Goal: Communication & Community: Share content

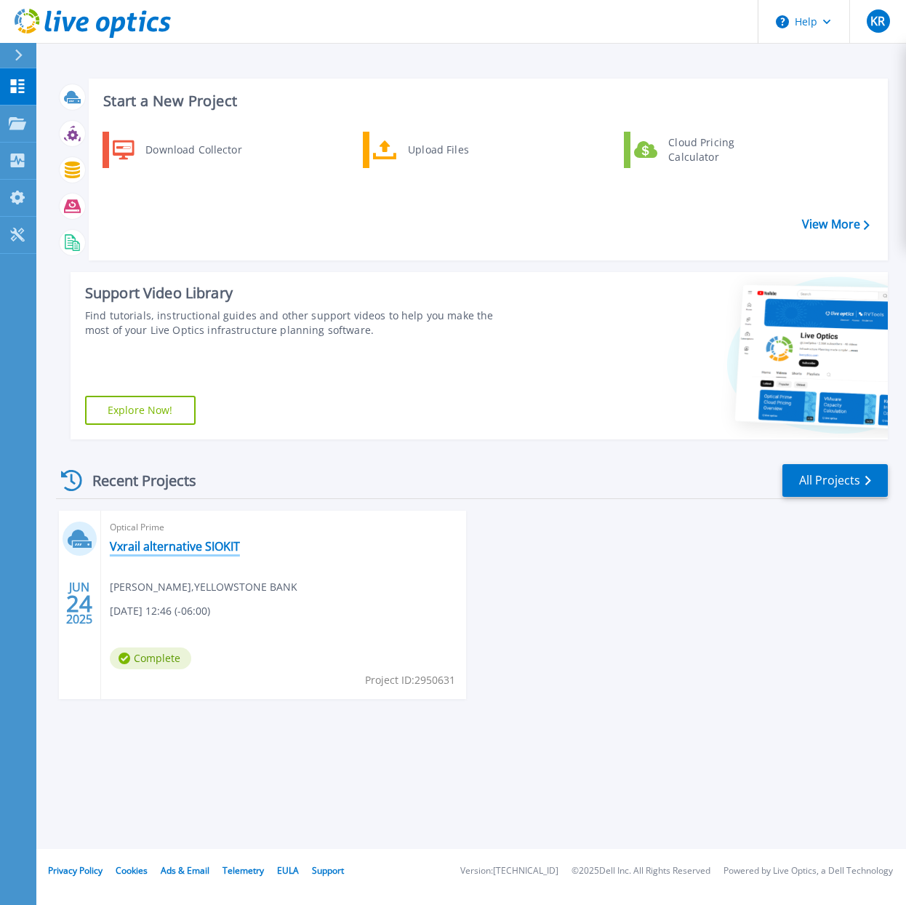
click at [206, 551] on link "Vxrail alternative SIOKIT" at bounding box center [175, 546] width 130 height 15
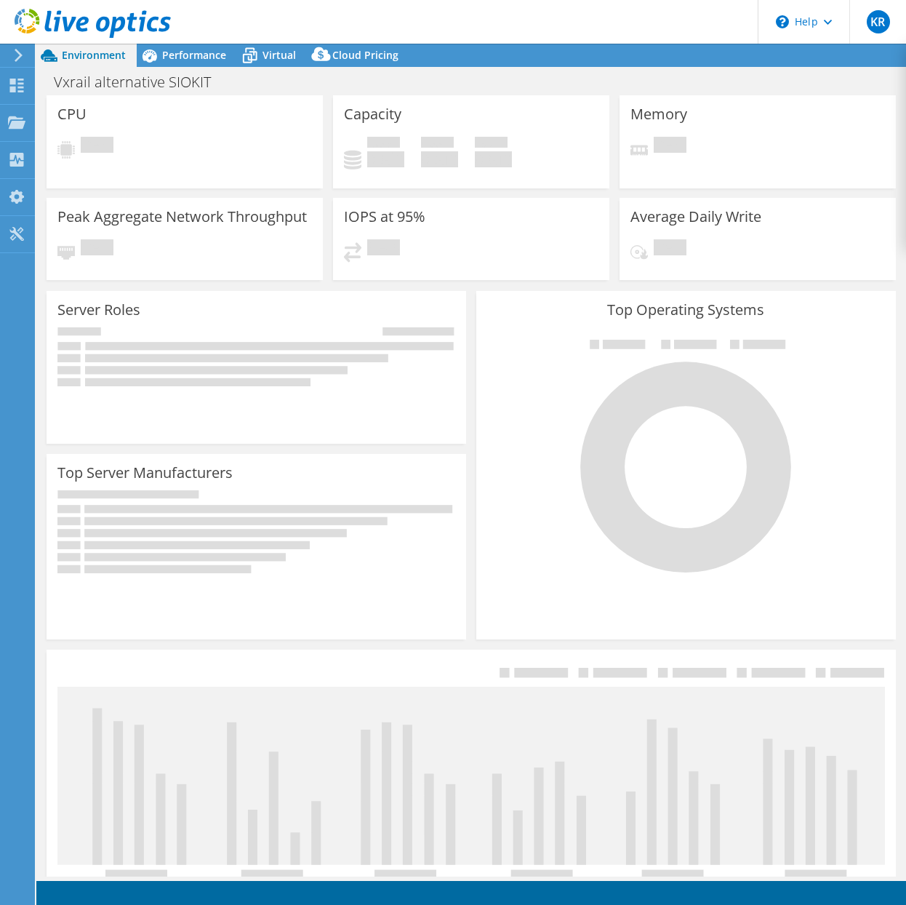
select select "USWest"
select select "USD"
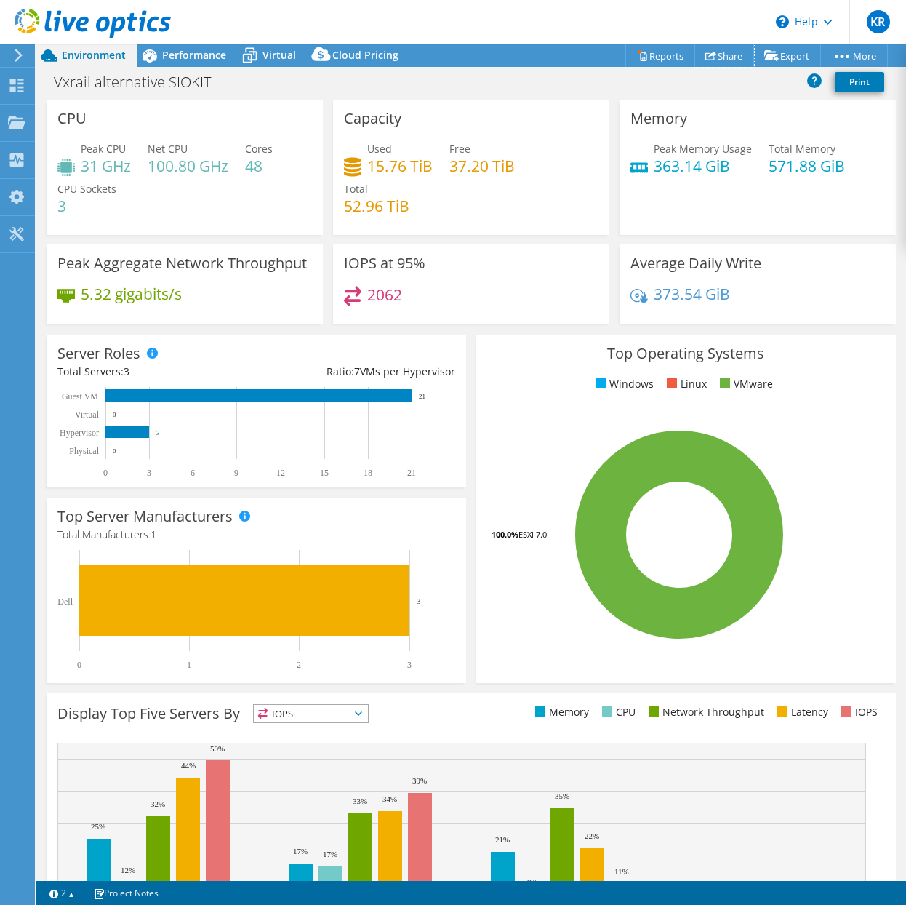
click at [721, 59] on link "Share" at bounding box center [724, 55] width 60 height 23
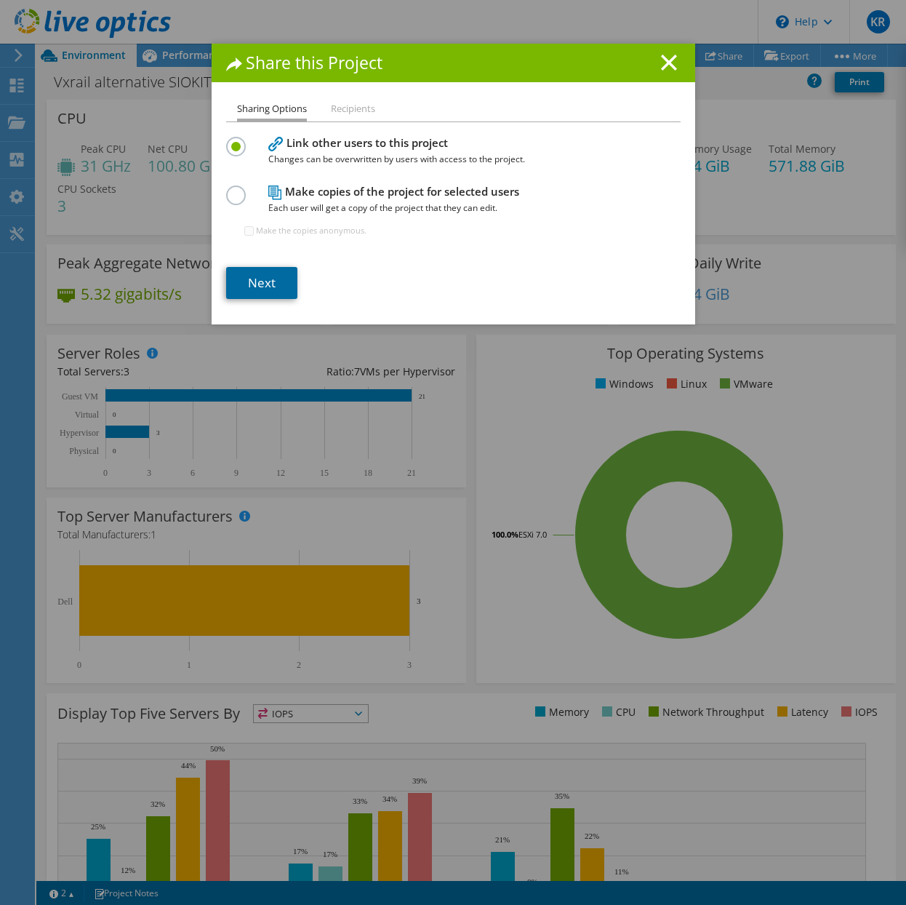
click at [263, 287] on link "Next" at bounding box center [261, 283] width 71 height 32
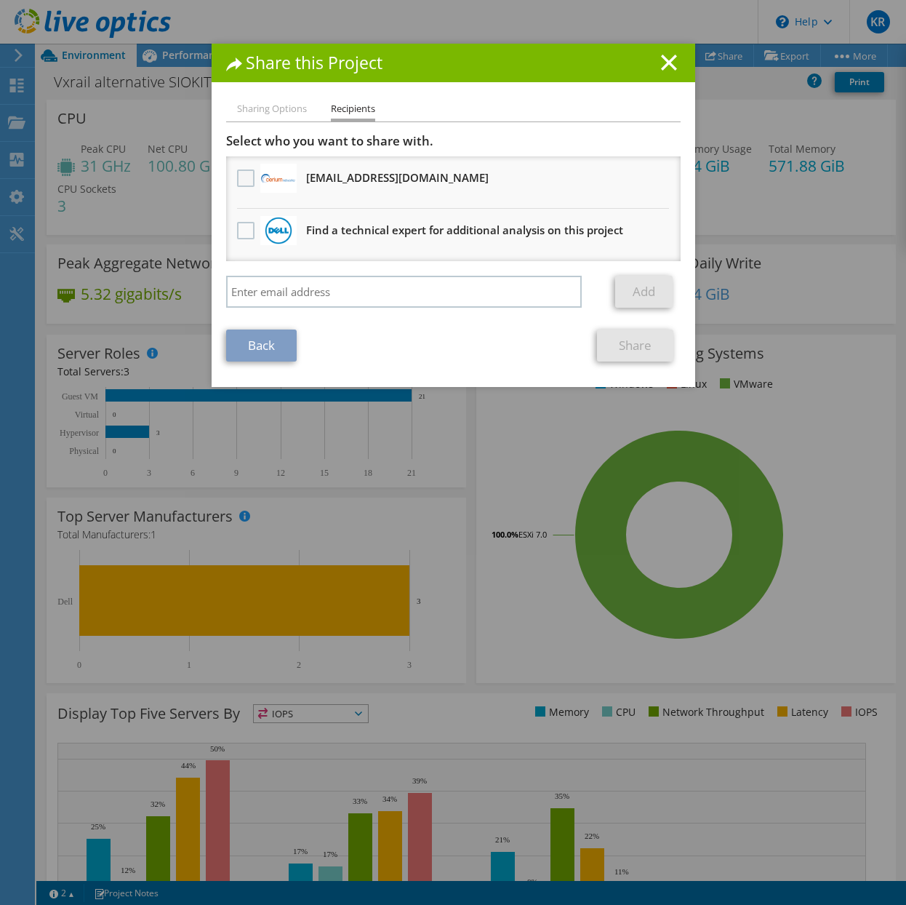
click at [237, 180] on label at bounding box center [247, 177] width 21 height 17
click at [0, 0] on input "checkbox" at bounding box center [0, 0] width 0 height 0
click at [637, 348] on link "Share" at bounding box center [635, 345] width 76 height 32
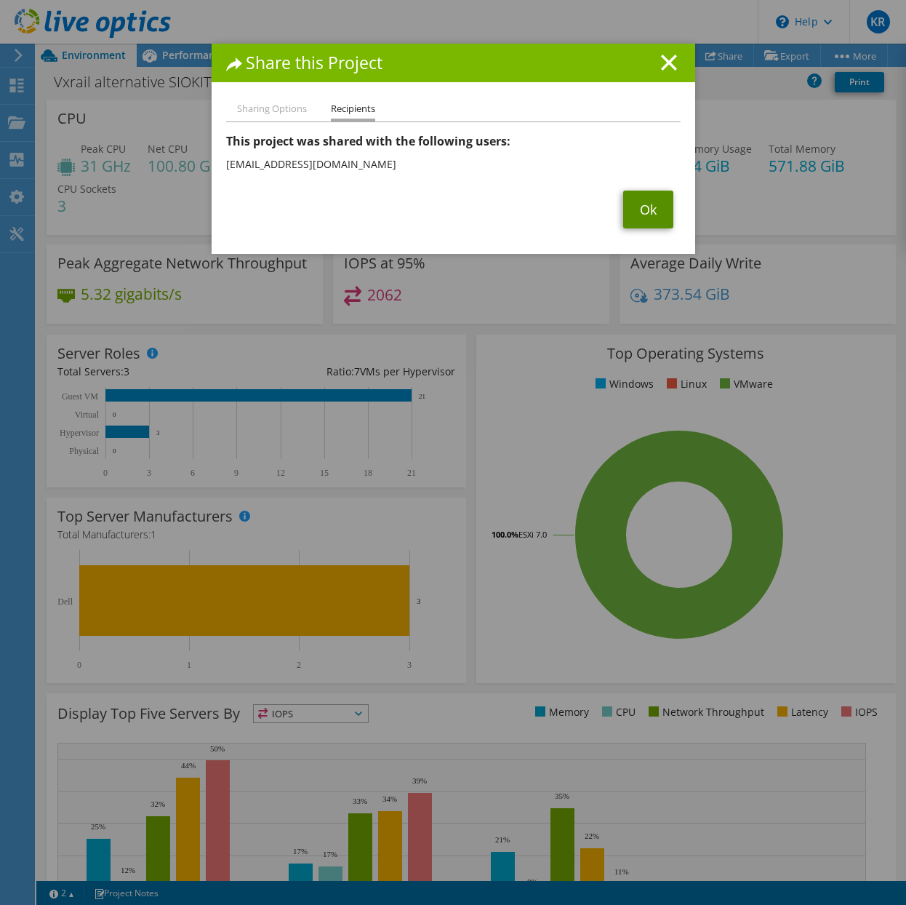
click at [647, 217] on link "Ok" at bounding box center [648, 210] width 50 height 38
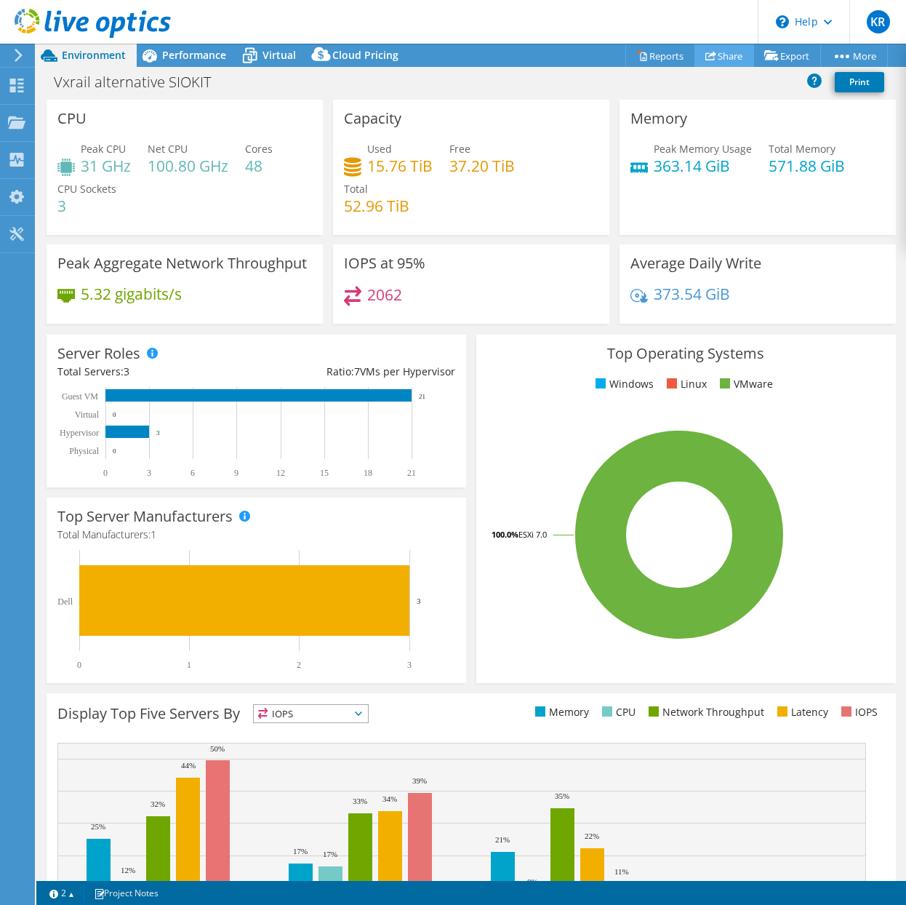
click at [708, 56] on icon at bounding box center [710, 55] width 11 height 11
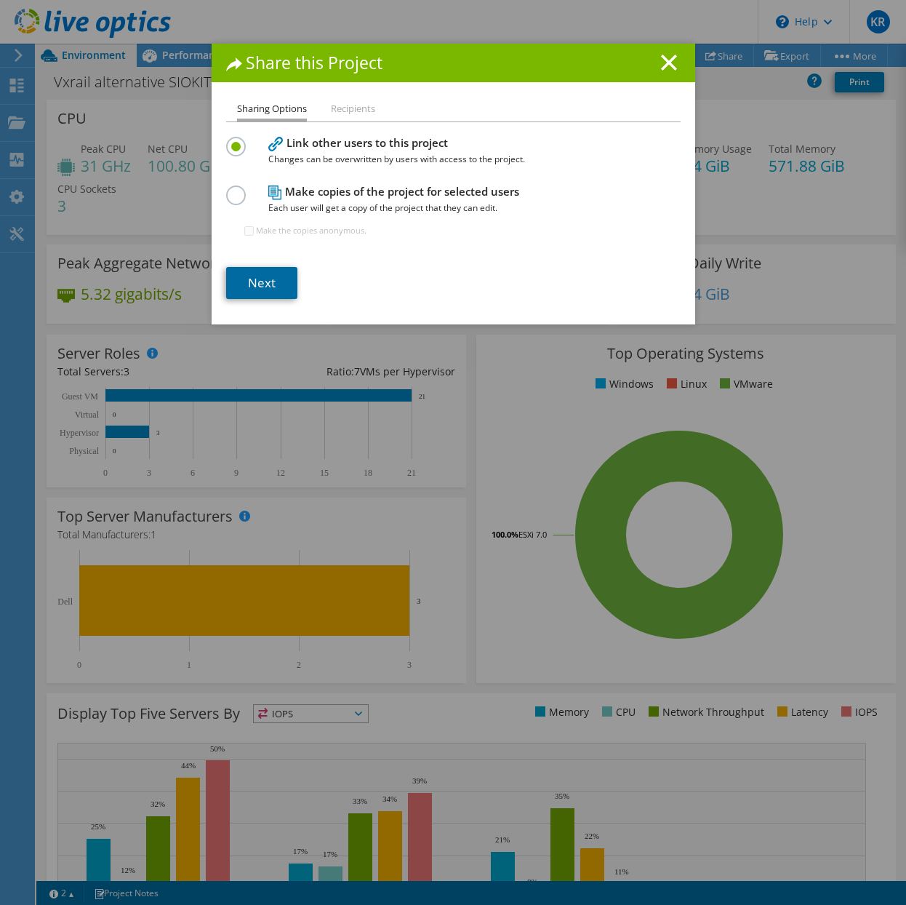
click at [257, 292] on link "Next" at bounding box center [261, 283] width 71 height 32
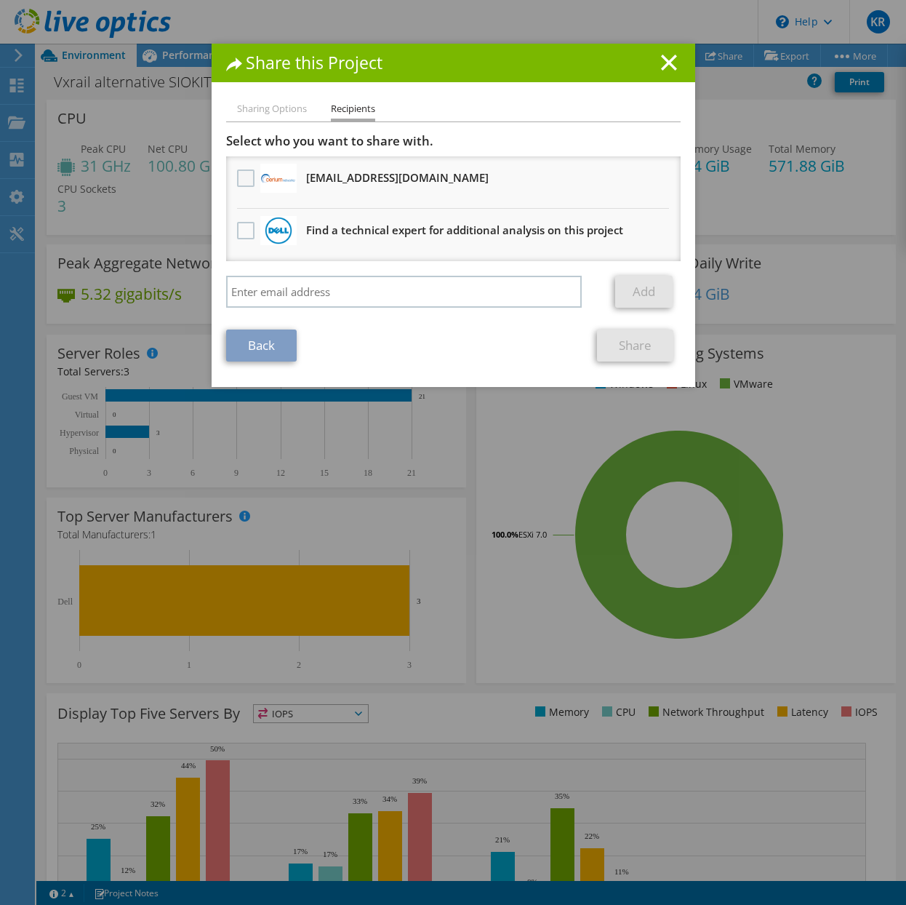
click at [240, 175] on label at bounding box center [247, 177] width 21 height 17
click at [0, 0] on input "checkbox" at bounding box center [0, 0] width 0 height 0
click at [619, 340] on link "Share" at bounding box center [635, 345] width 76 height 32
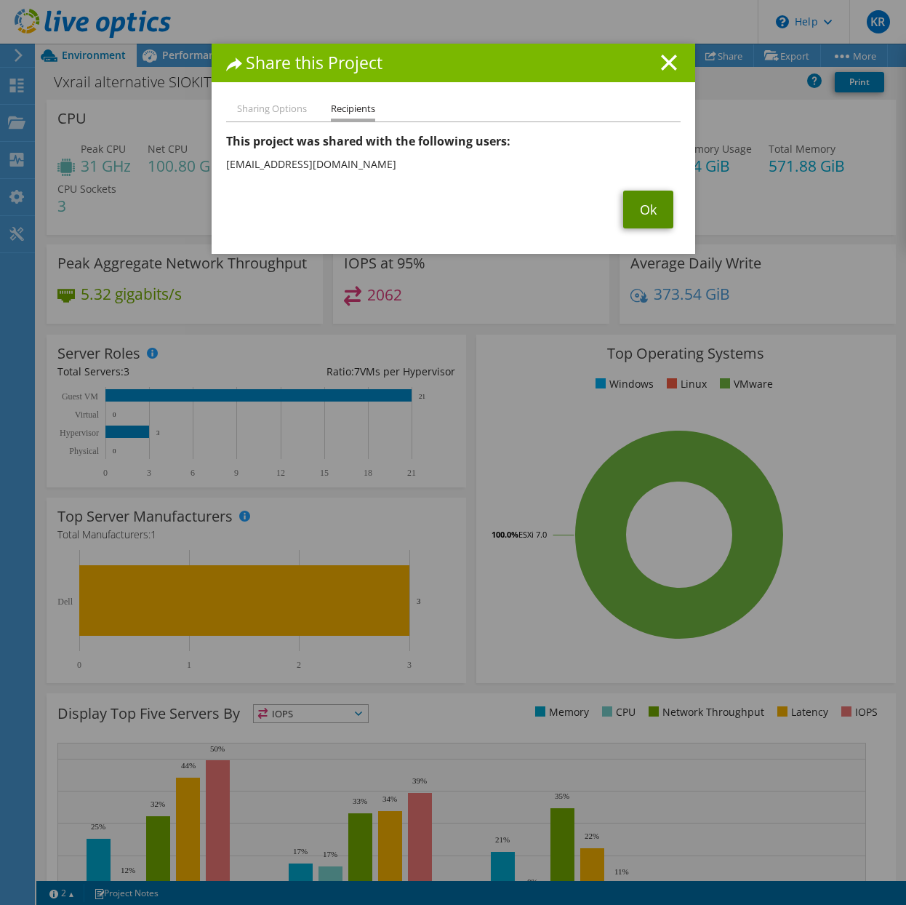
click at [643, 219] on link "Ok" at bounding box center [648, 210] width 50 height 38
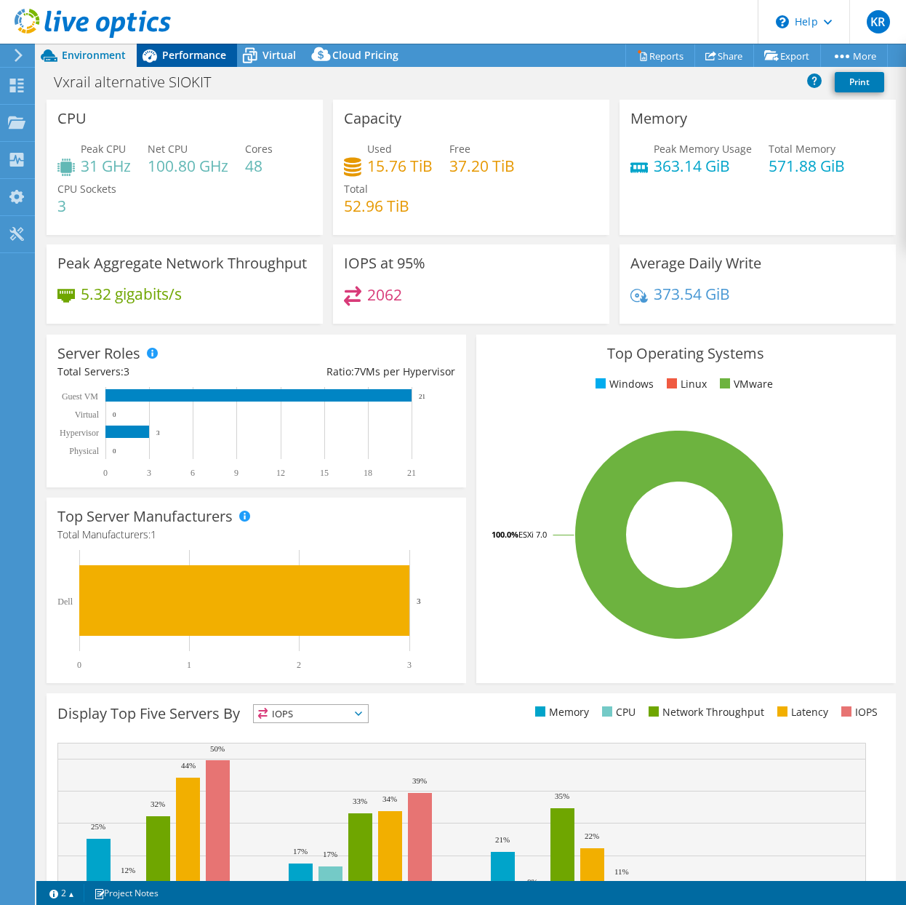
click at [185, 61] on span "Performance" at bounding box center [194, 55] width 64 height 14
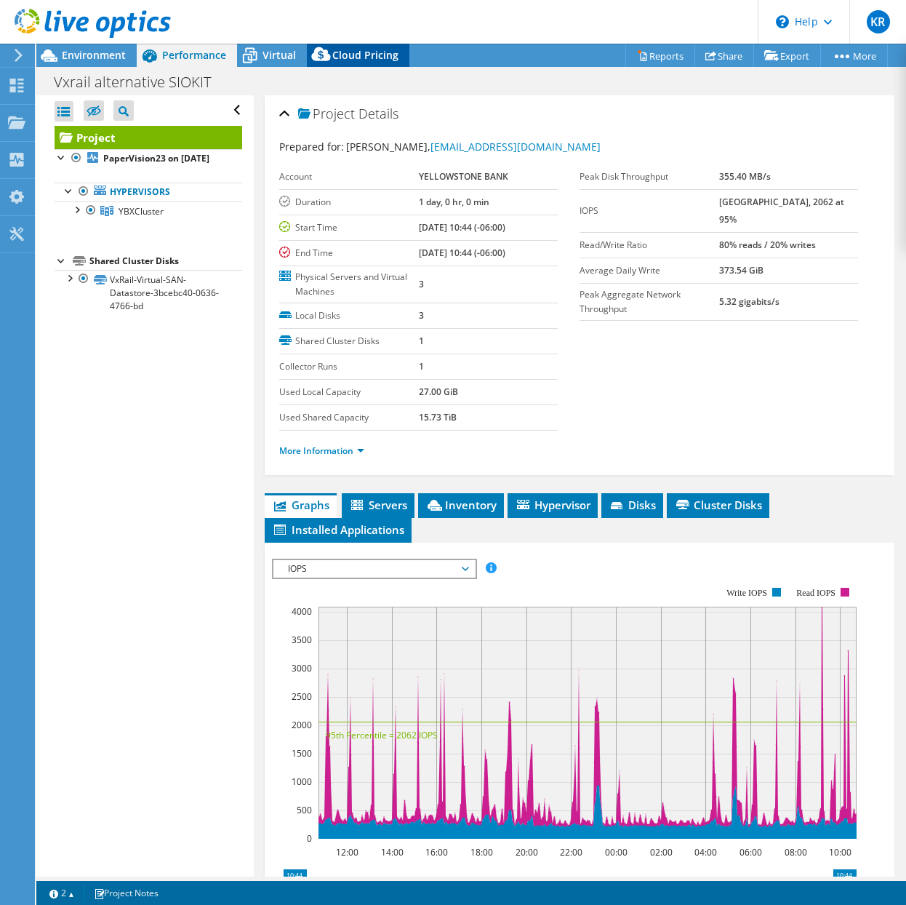
click at [369, 60] on span "Cloud Pricing" at bounding box center [365, 55] width 66 height 14
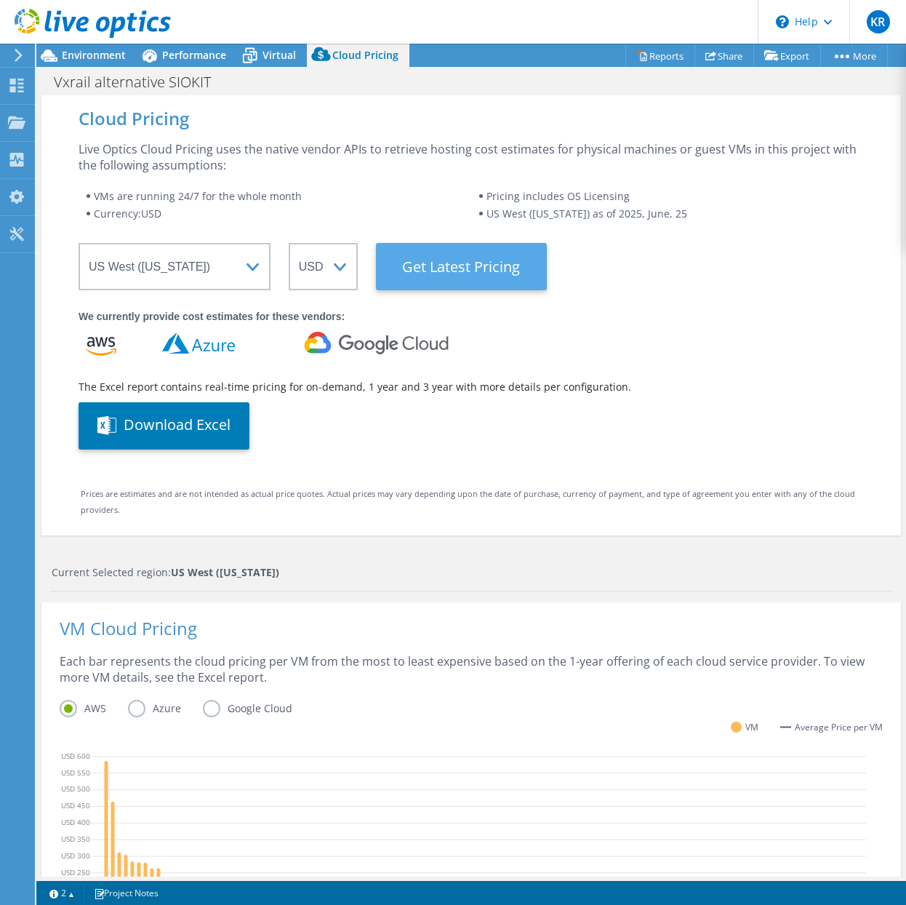
click at [443, 257] on Latest "Get Latest Pricing" at bounding box center [461, 266] width 171 height 47
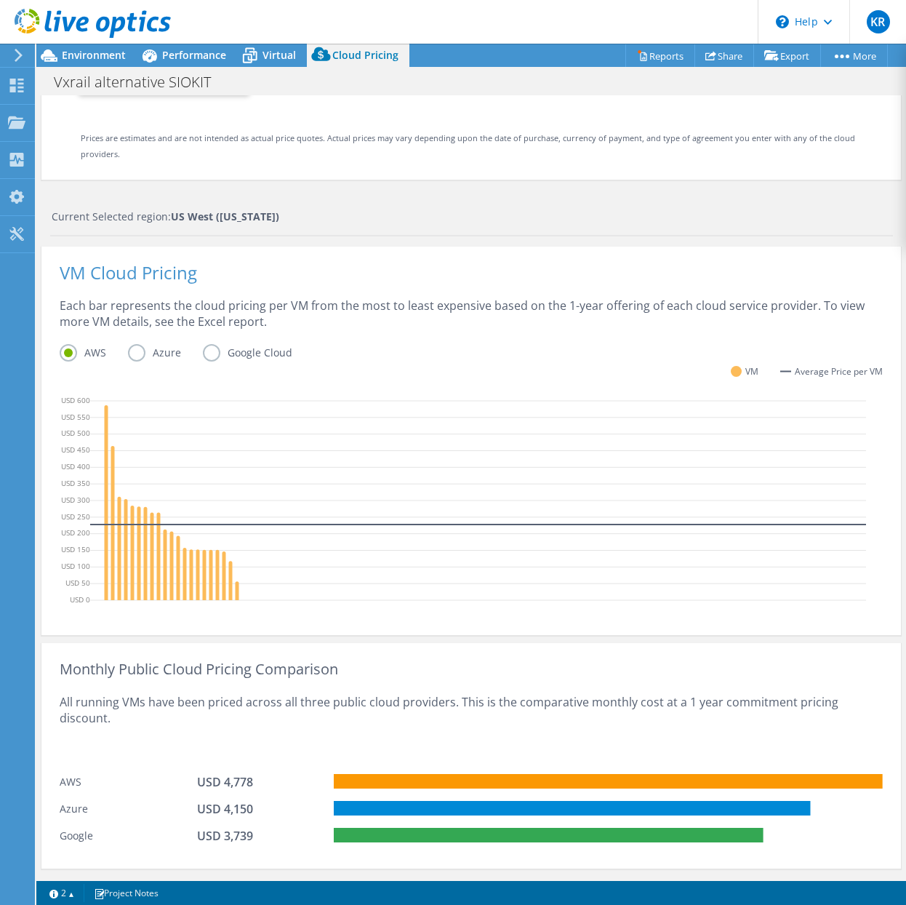
scroll to position [388, 0]
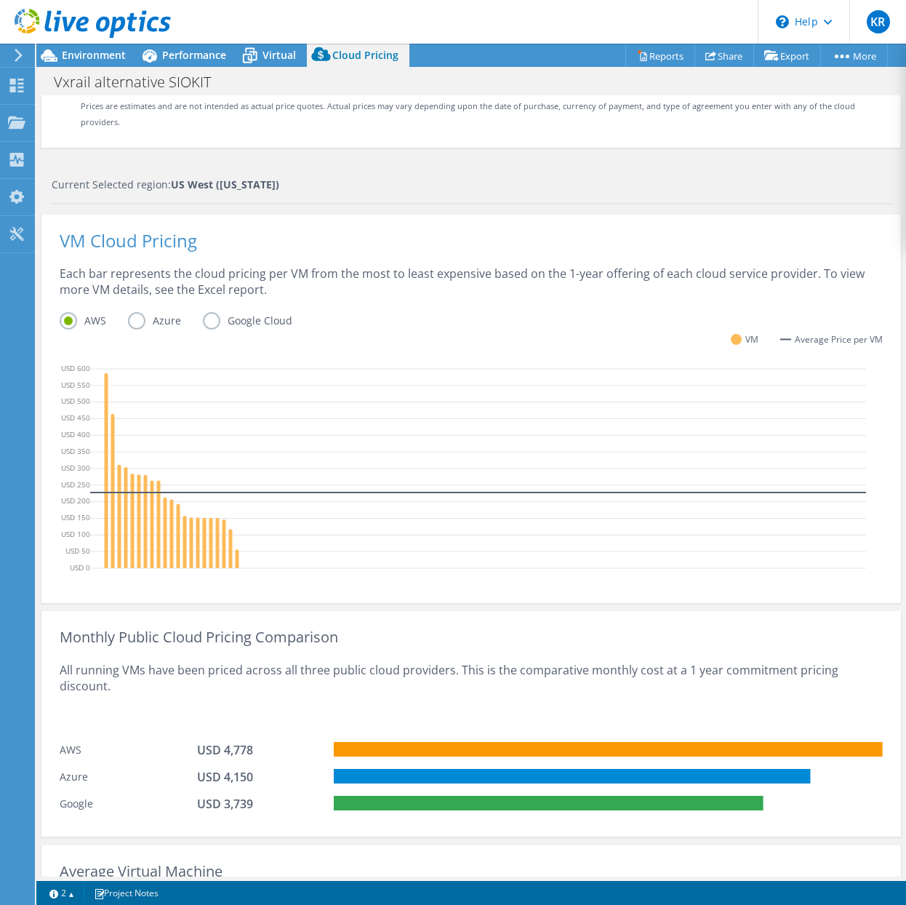
click at [132, 321] on label "Azure" at bounding box center [165, 320] width 75 height 17
click at [0, 0] on input "Azure" at bounding box center [0, 0] width 0 height 0
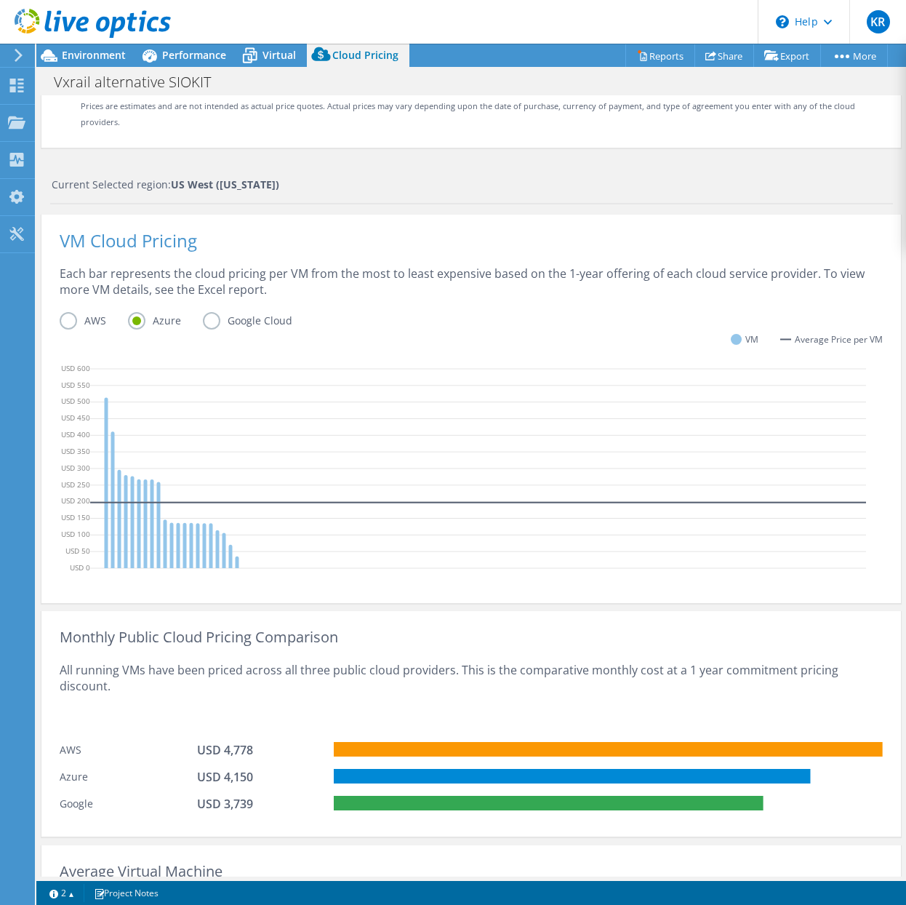
click at [201, 317] on label "Azure" at bounding box center [165, 320] width 75 height 17
click at [0, 0] on input "Azure" at bounding box center [0, 0] width 0 height 0
click at [207, 325] on label "Google Cloud" at bounding box center [258, 320] width 111 height 17
click at [0, 0] on input "Google Cloud" at bounding box center [0, 0] width 0 height 0
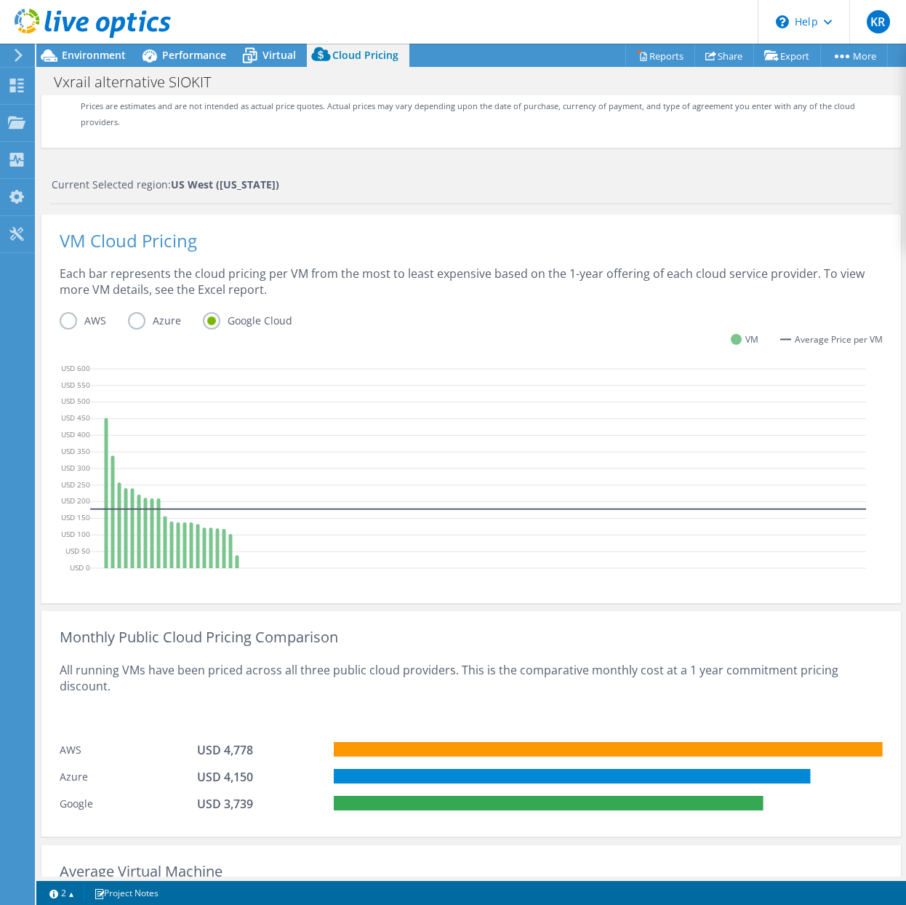
click at [71, 322] on label "AWS" at bounding box center [94, 320] width 68 height 17
click at [0, 0] on input "AWS" at bounding box center [0, 0] width 0 height 0
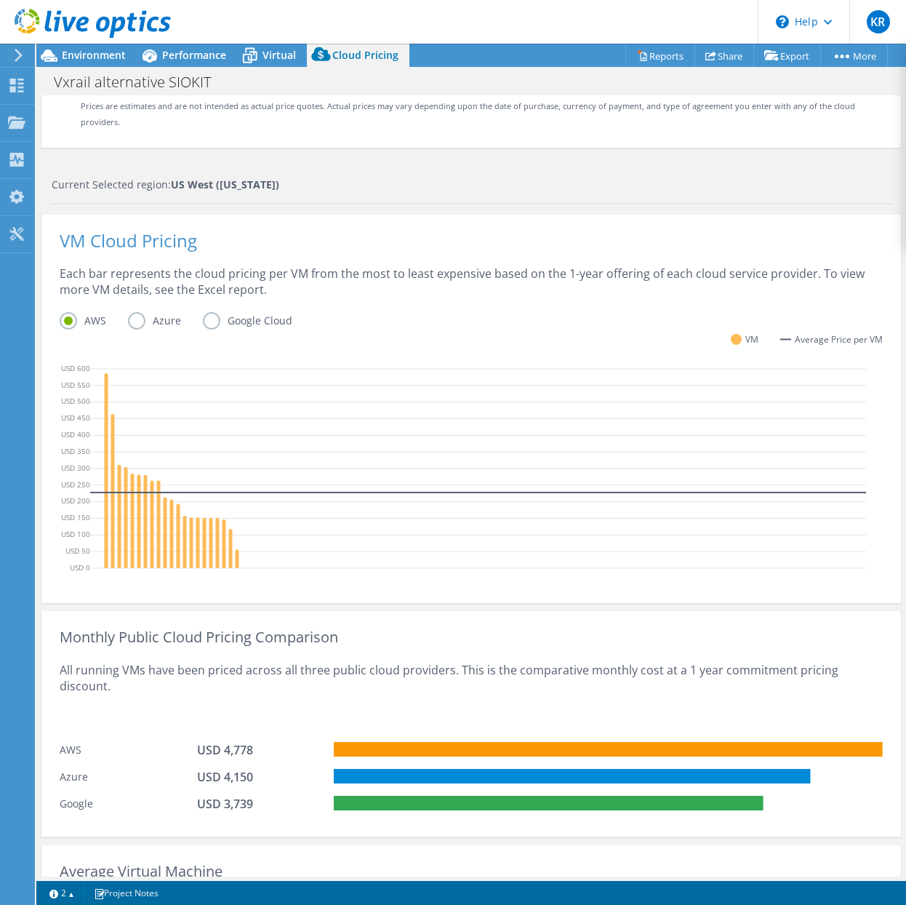
click at [133, 321] on label "Azure" at bounding box center [165, 320] width 75 height 17
click at [0, 0] on input "Azure" at bounding box center [0, 0] width 0 height 0
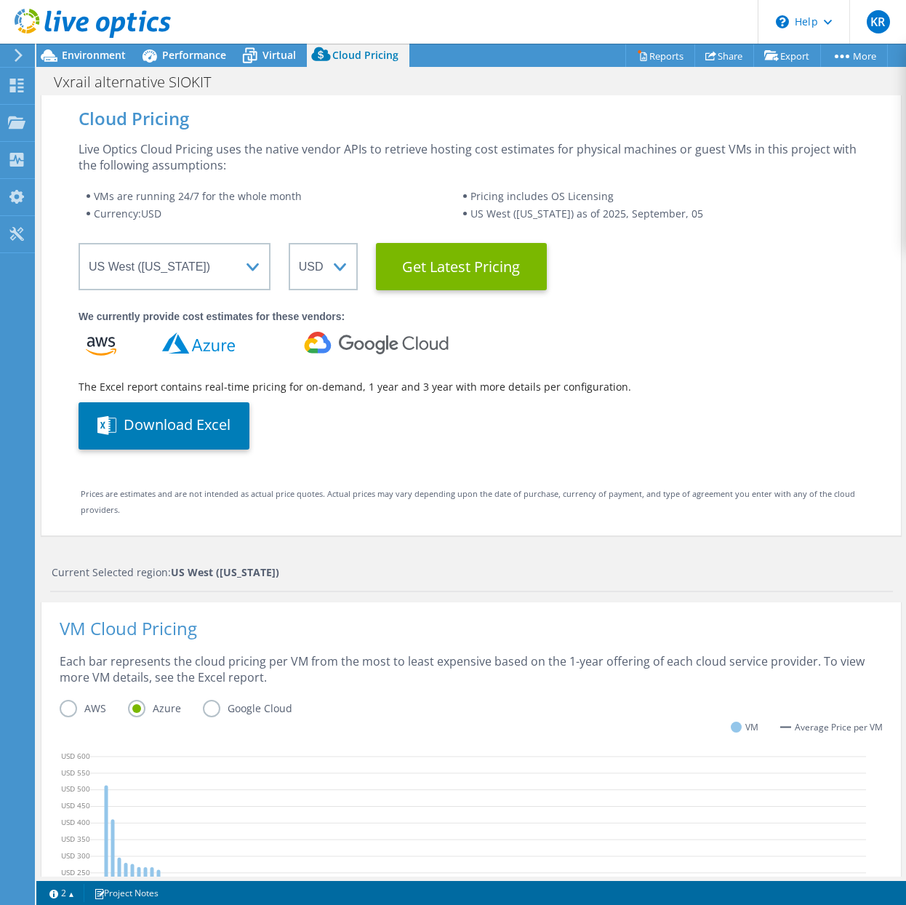
scroll to position [0, 0]
click at [270, 57] on span "Virtual" at bounding box center [279, 55] width 33 height 14
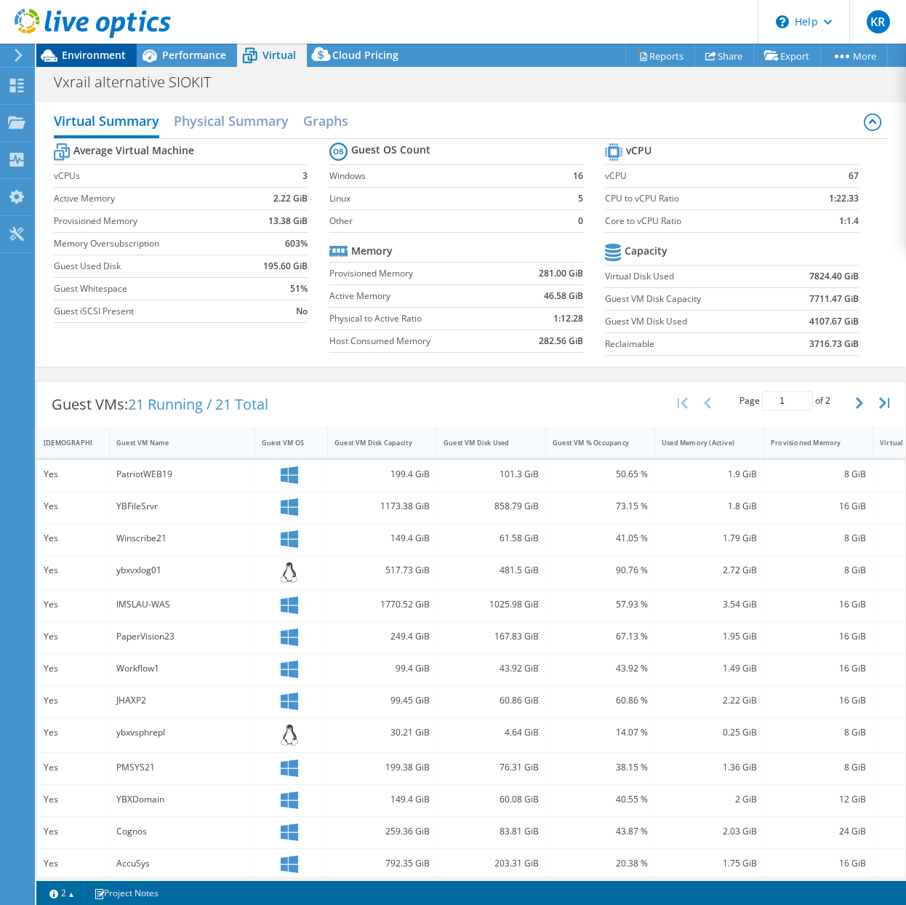
click at [93, 63] on div "Environment" at bounding box center [86, 55] width 100 height 23
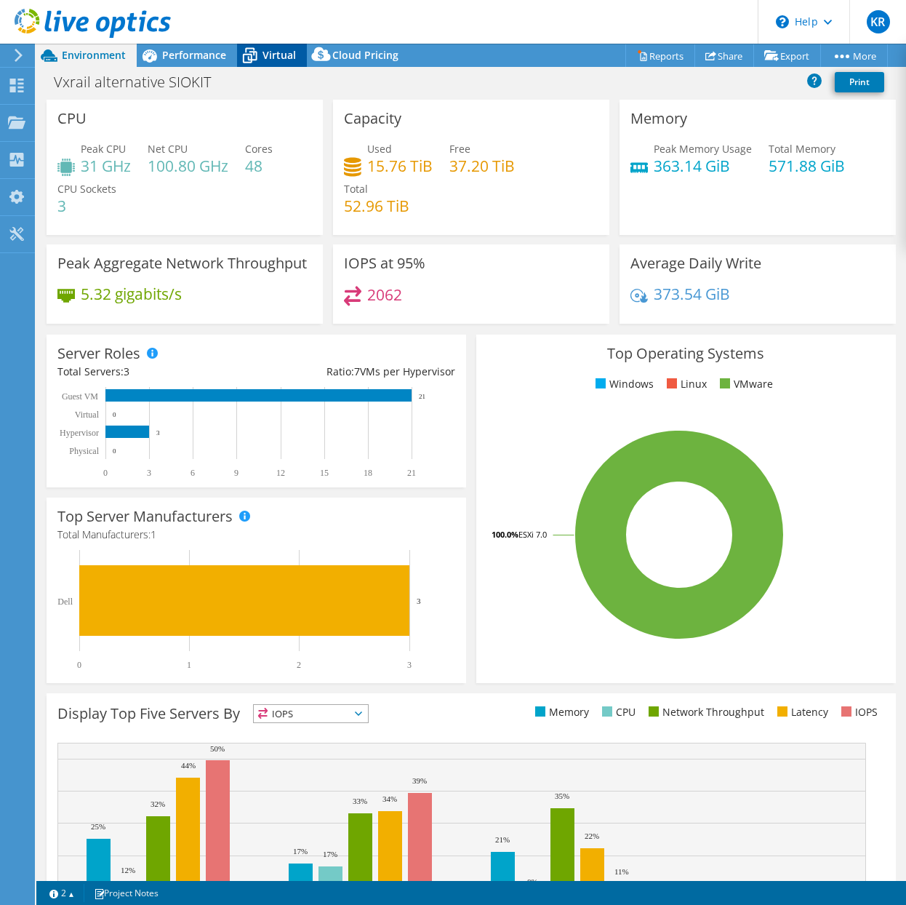
click at [257, 54] on icon at bounding box center [249, 55] width 25 height 25
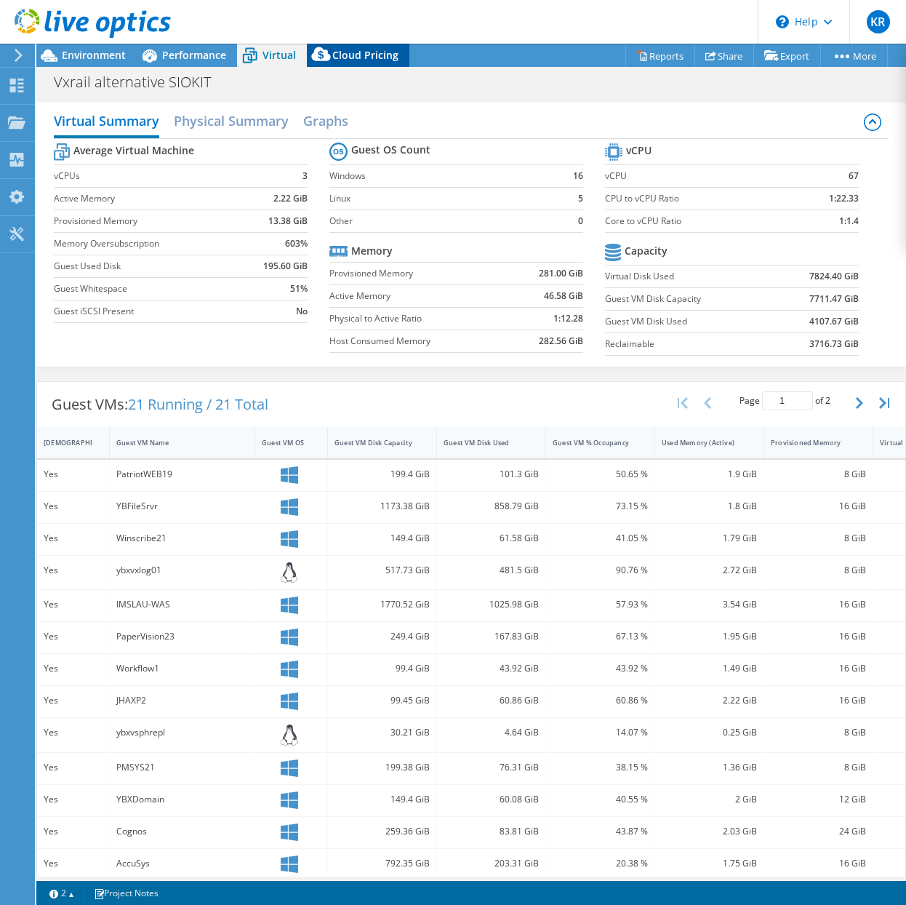
click at [340, 55] on span "Cloud Pricing" at bounding box center [365, 55] width 66 height 14
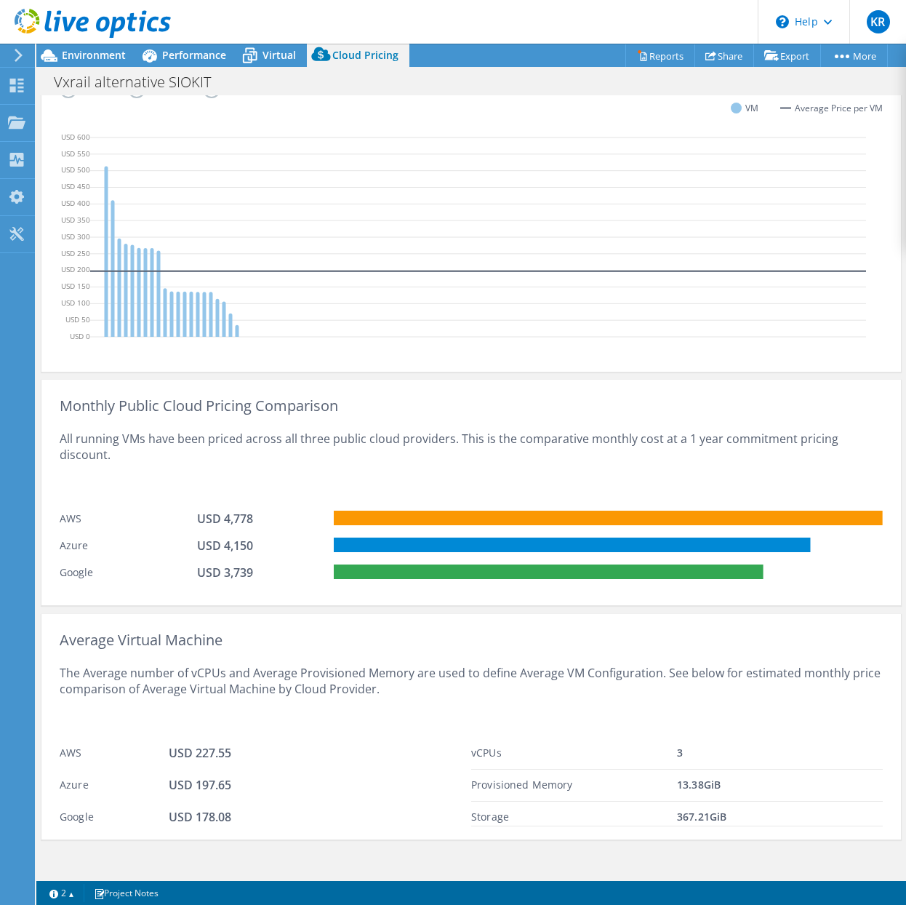
scroll to position [633, 0]
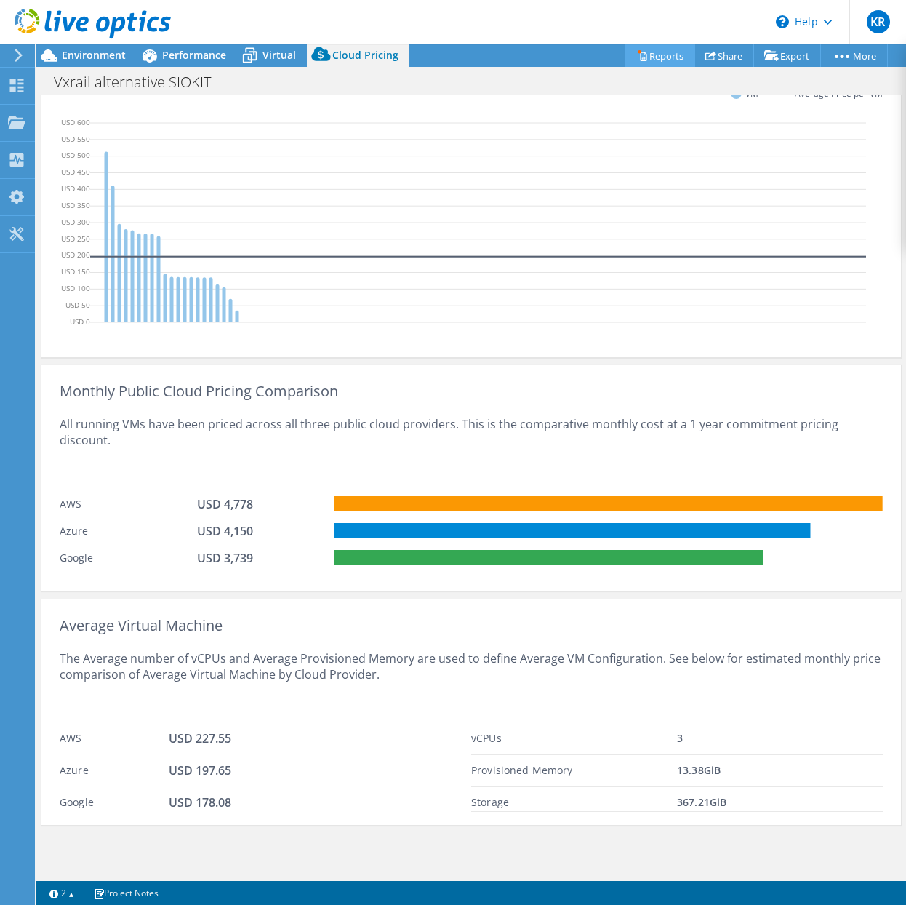
click at [638, 57] on link "Reports" at bounding box center [660, 55] width 70 height 23
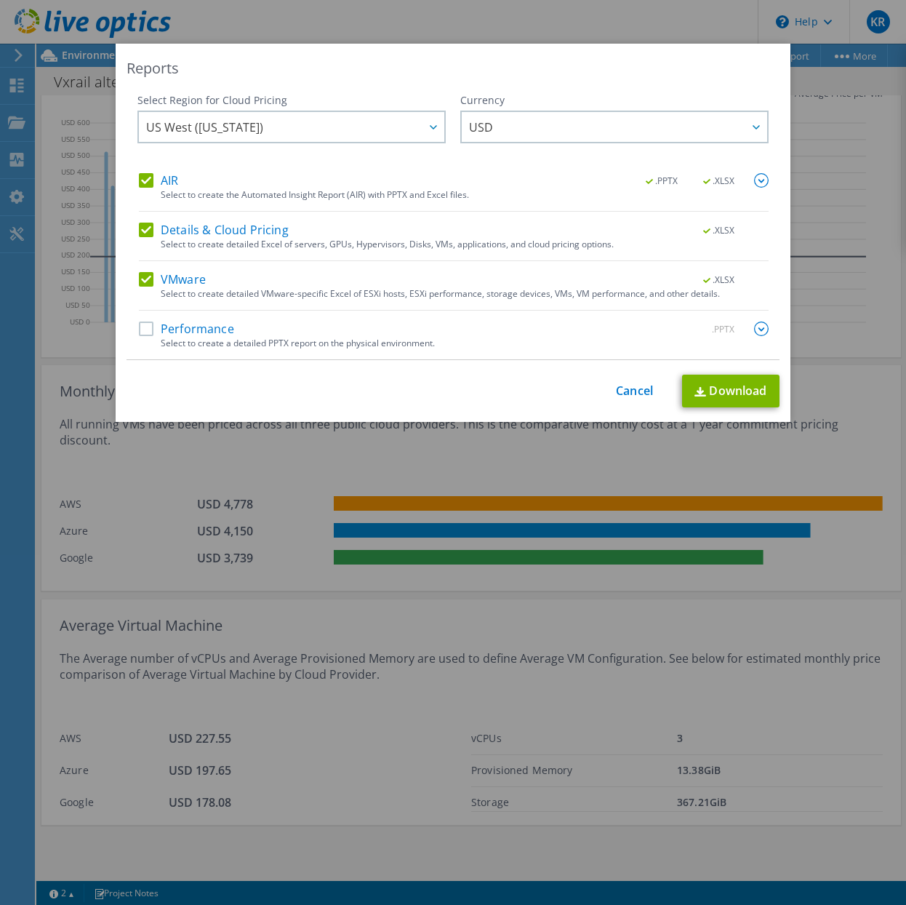
click at [635, 398] on div "This process may take a while, please wait... Cancel Download" at bounding box center [453, 390] width 653 height 33
click at [635, 390] on link "Cancel" at bounding box center [634, 391] width 37 height 14
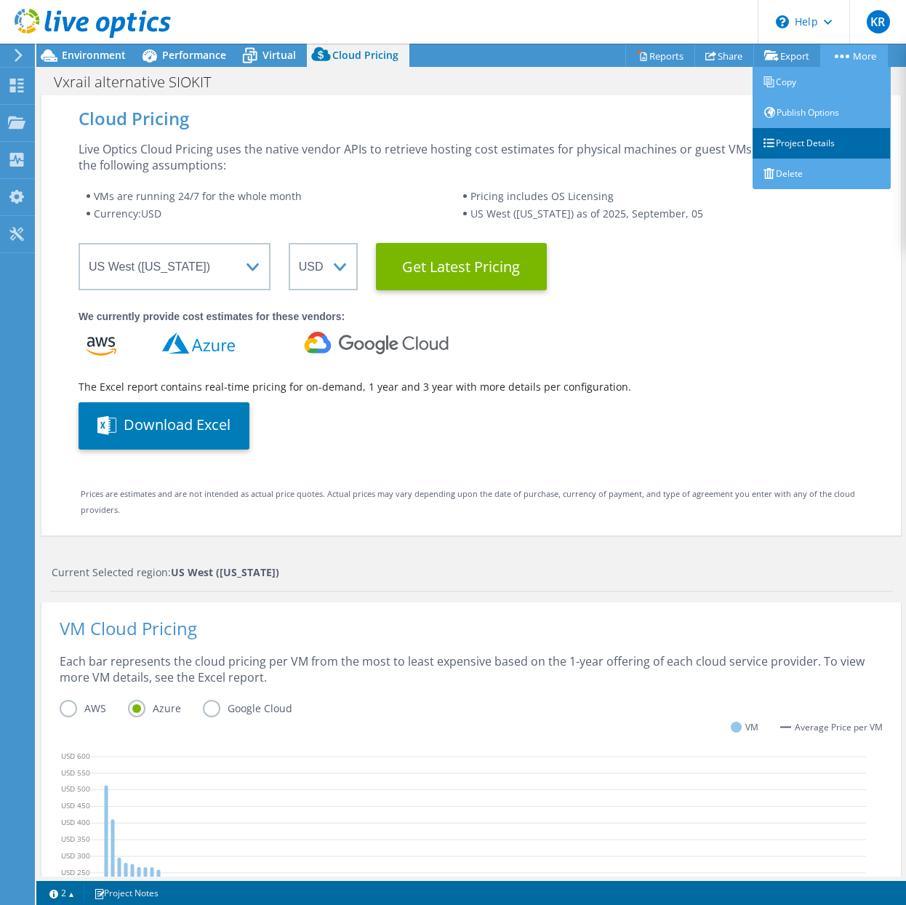
click at [810, 145] on link "Project Details" at bounding box center [822, 143] width 138 height 31
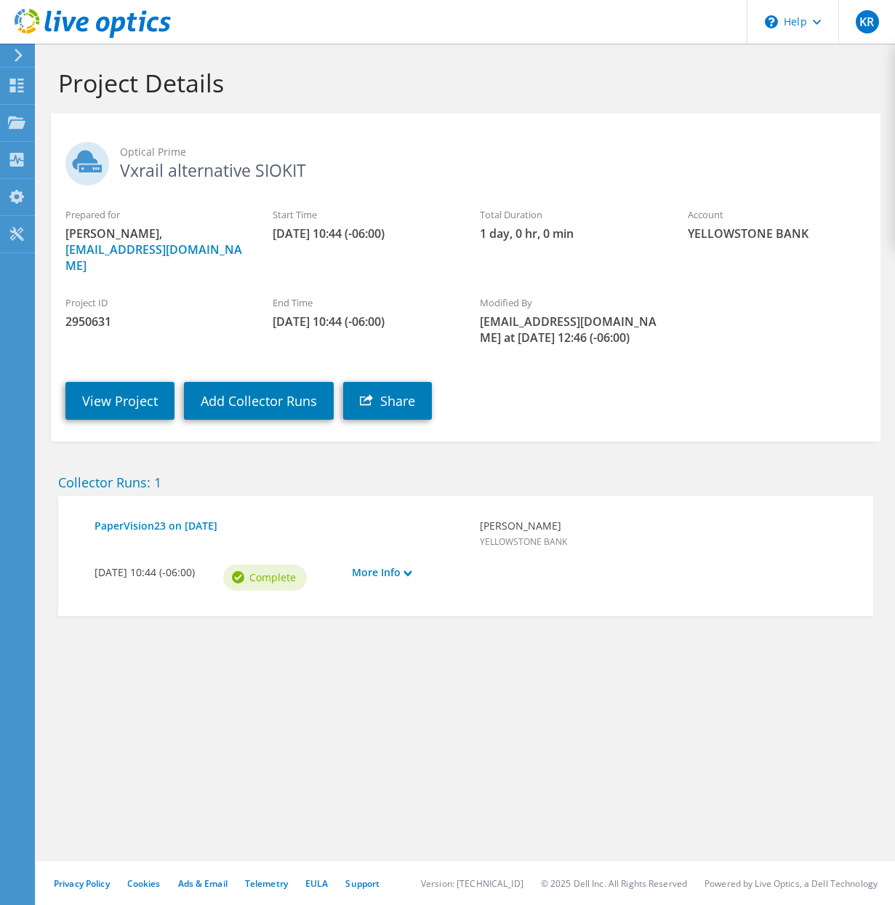
click at [682, 456] on div "Collector Runs: 1 PaperVision23 on 6/24/2025 Kevin Randall YELLOWSTONE BANK 06/…" at bounding box center [466, 543] width 844 height 174
